Goal: Information Seeking & Learning: Learn about a topic

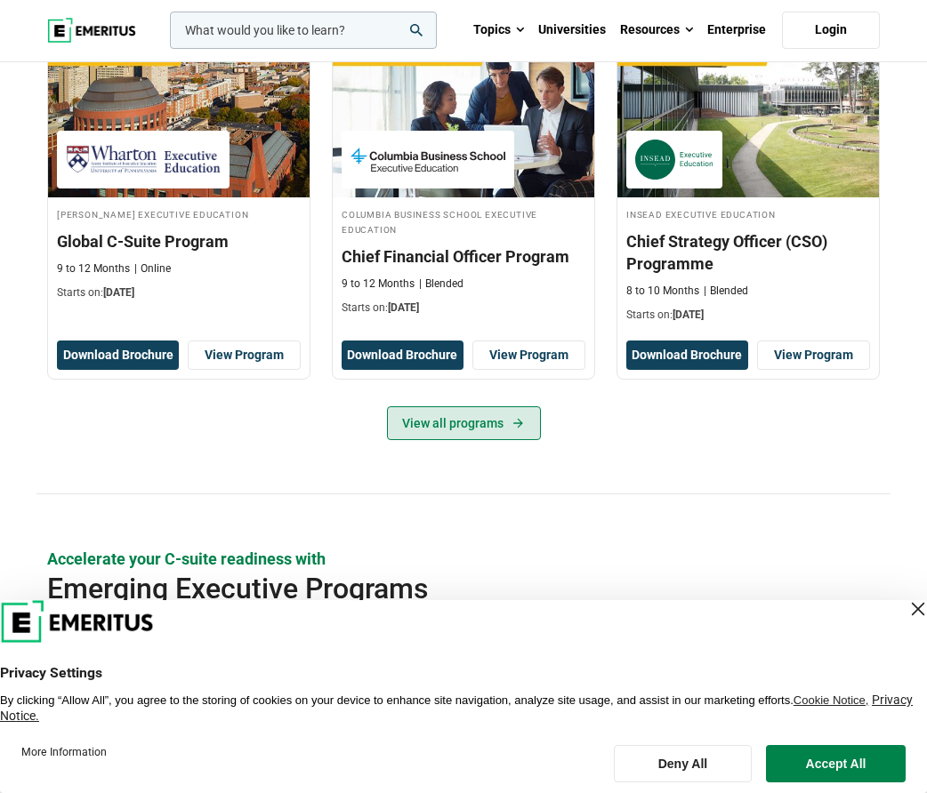
scroll to position [629, 0]
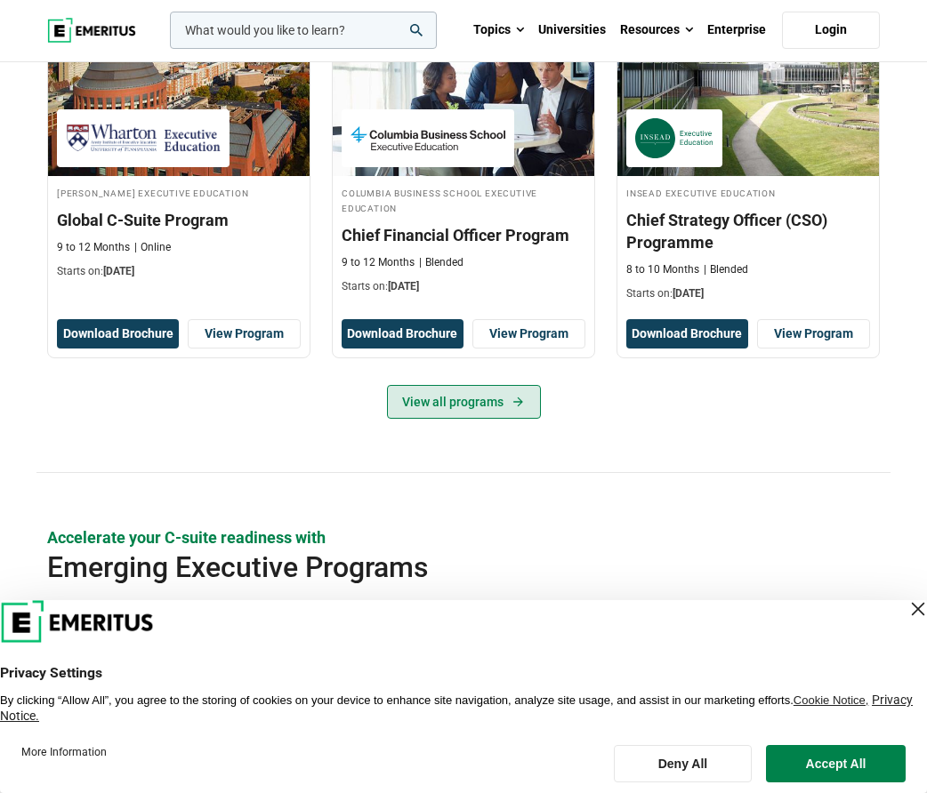
click at [470, 419] on link "View all programs" at bounding box center [464, 402] width 154 height 34
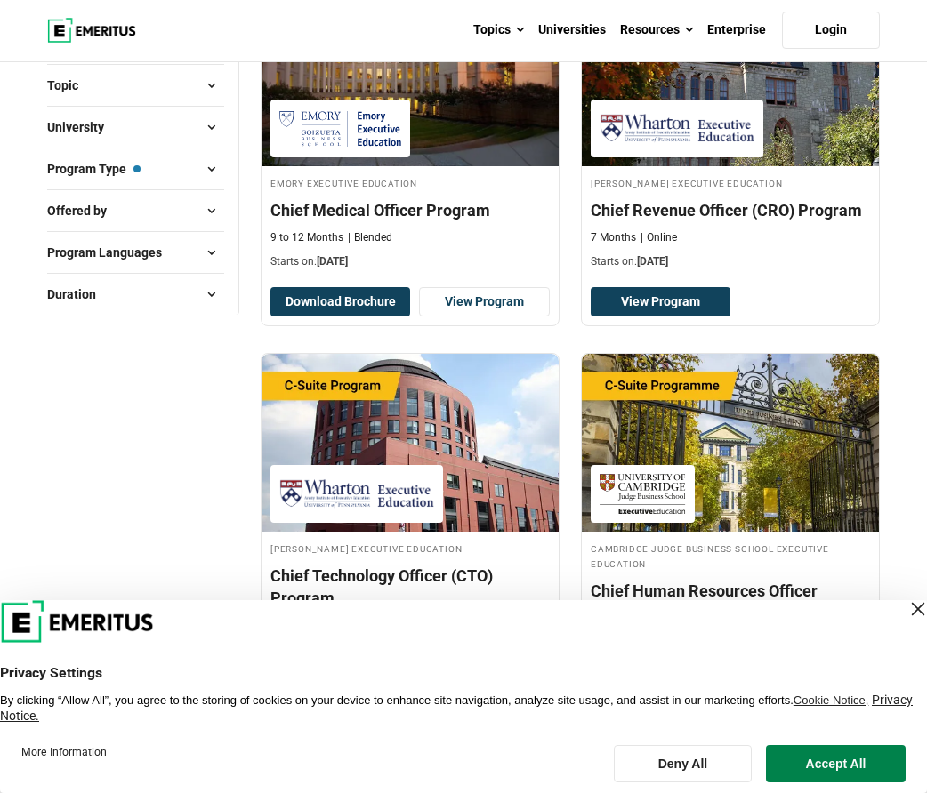
scroll to position [279, 0]
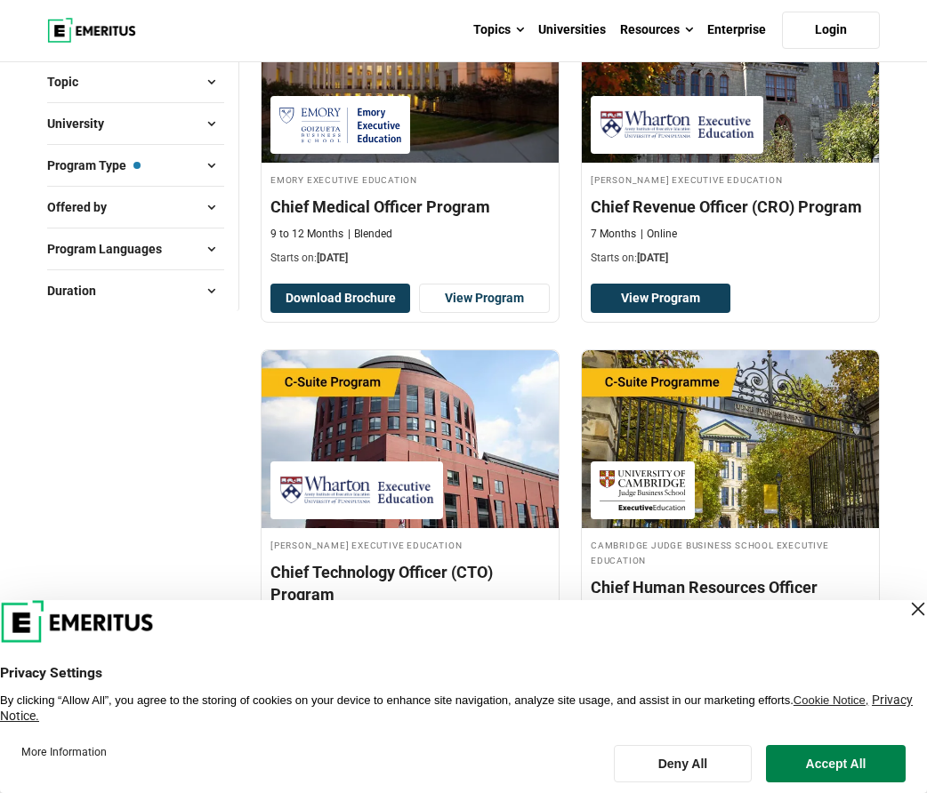
click at [177, 95] on button "Topic" at bounding box center [135, 81] width 177 height 27
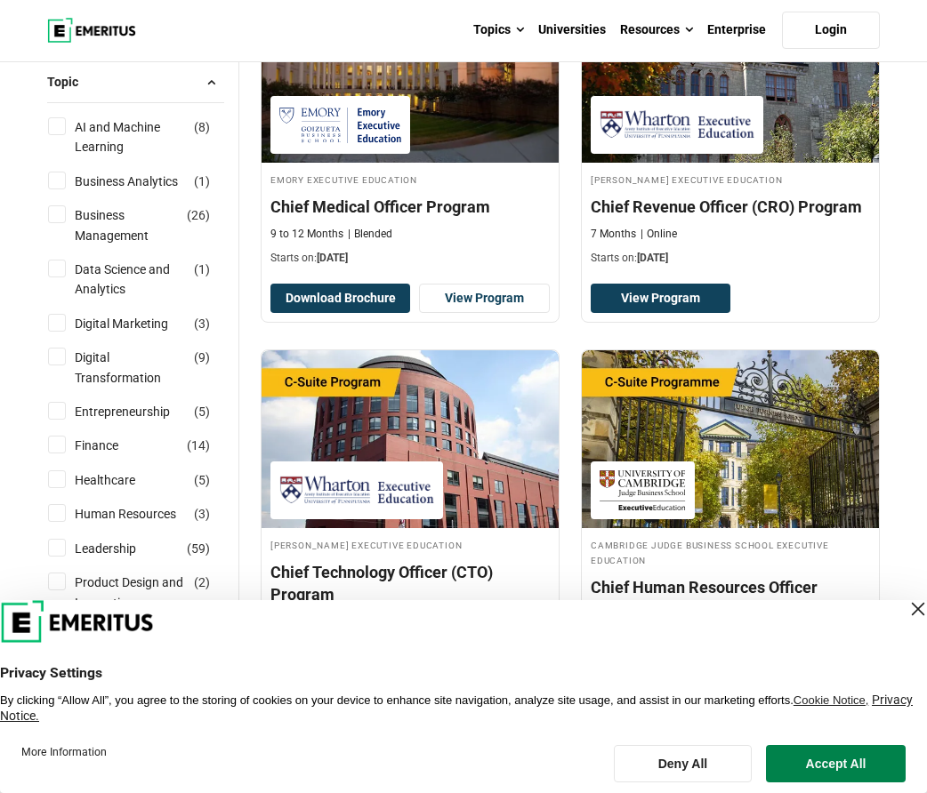
click at [52, 223] on input "Business Management ( 26 )" at bounding box center [57, 214] width 18 height 18
checkbox input "true"
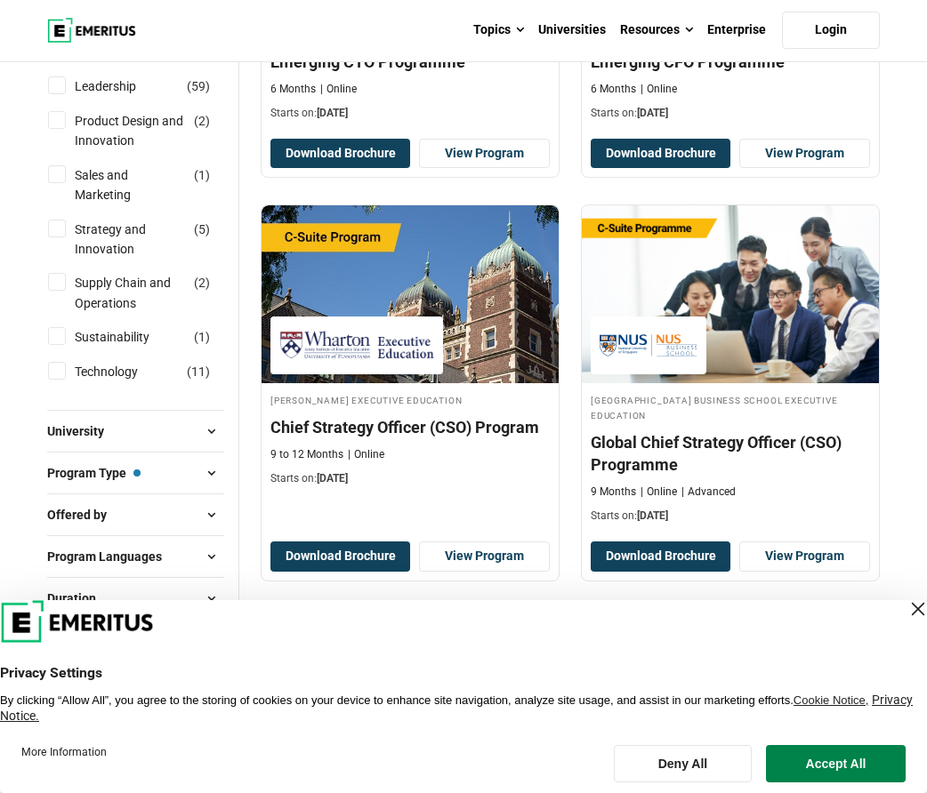
scroll to position [792, 0]
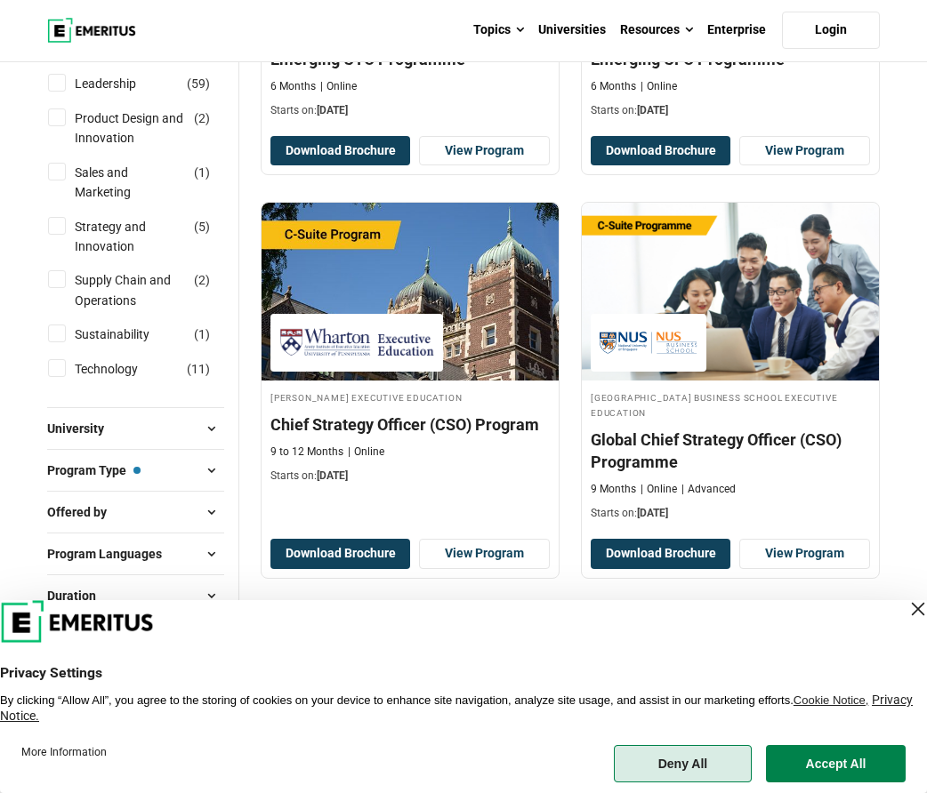
click at [704, 768] on button "Deny All" at bounding box center [683, 763] width 138 height 37
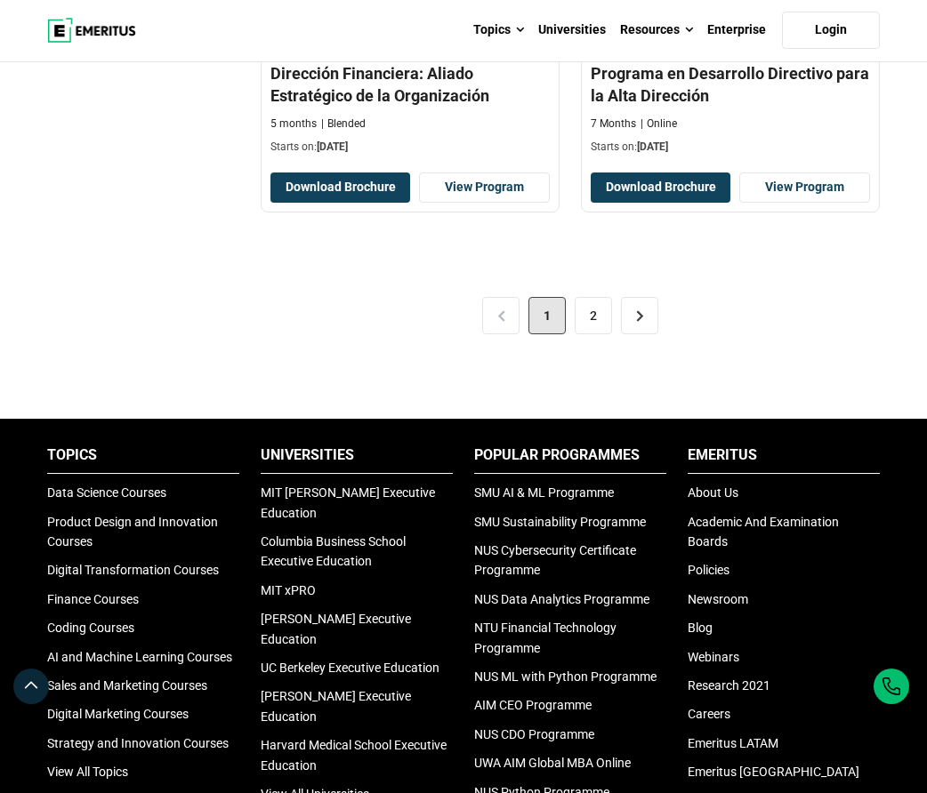
scroll to position [3893, 0]
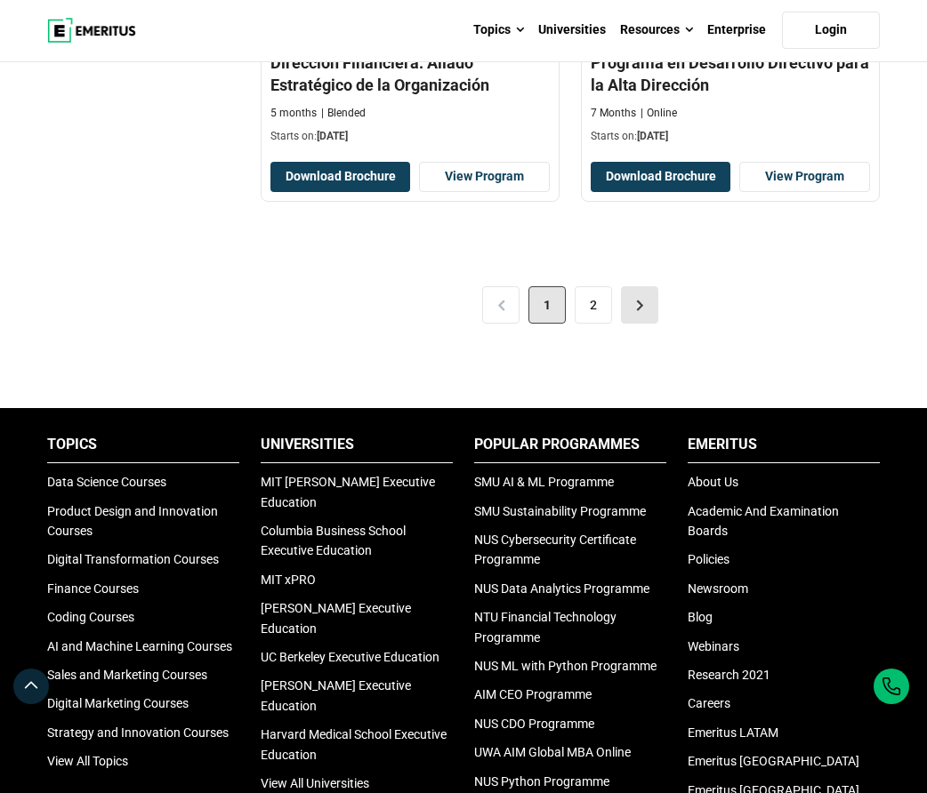
click at [640, 324] on link ">" at bounding box center [639, 304] width 37 height 37
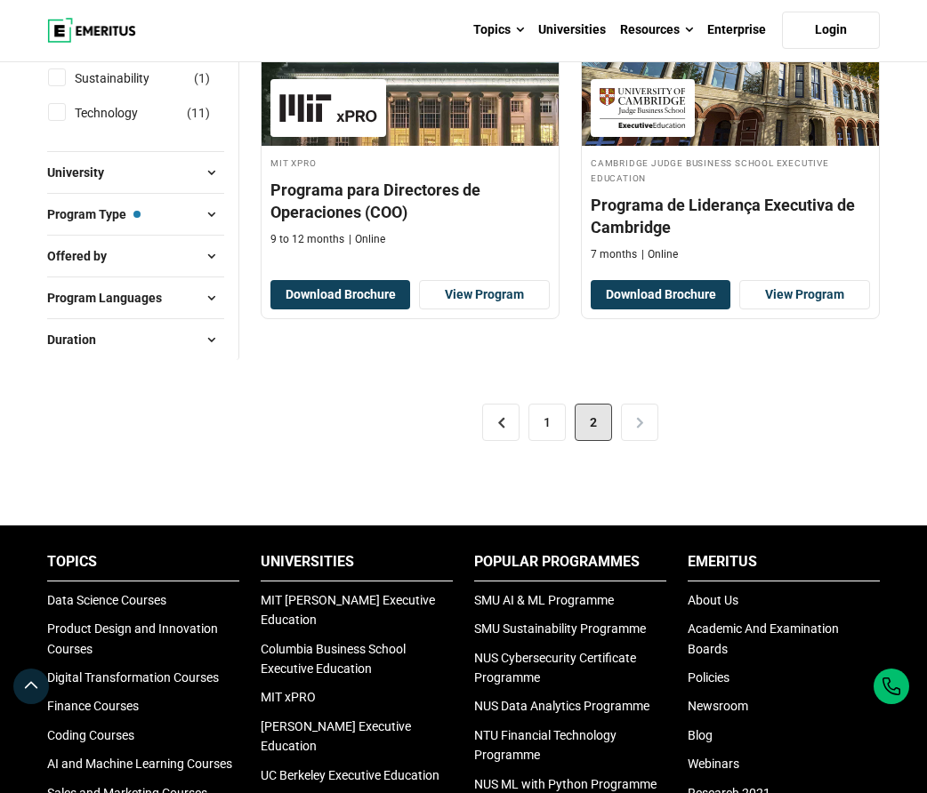
scroll to position [1049, 0]
